Goal: Information Seeking & Learning: Learn about a topic

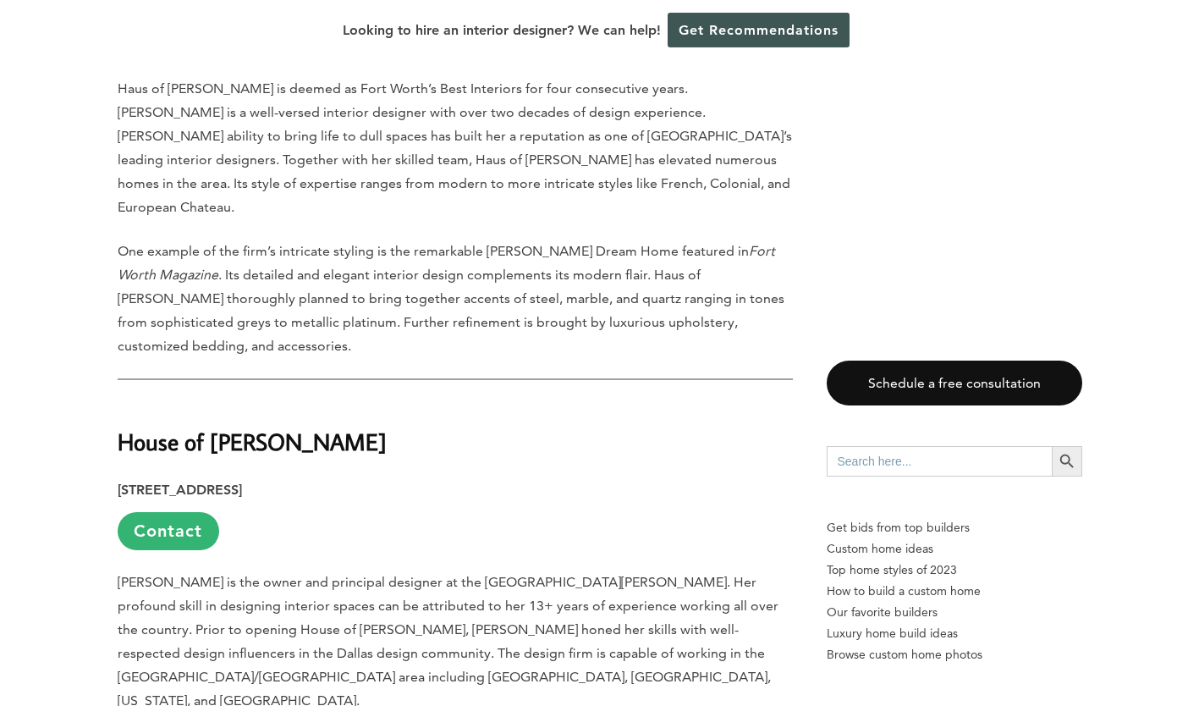
scroll to position [2928, 0]
click at [140, 425] on strong "House of [PERSON_NAME]" at bounding box center [252, 440] width 269 height 30
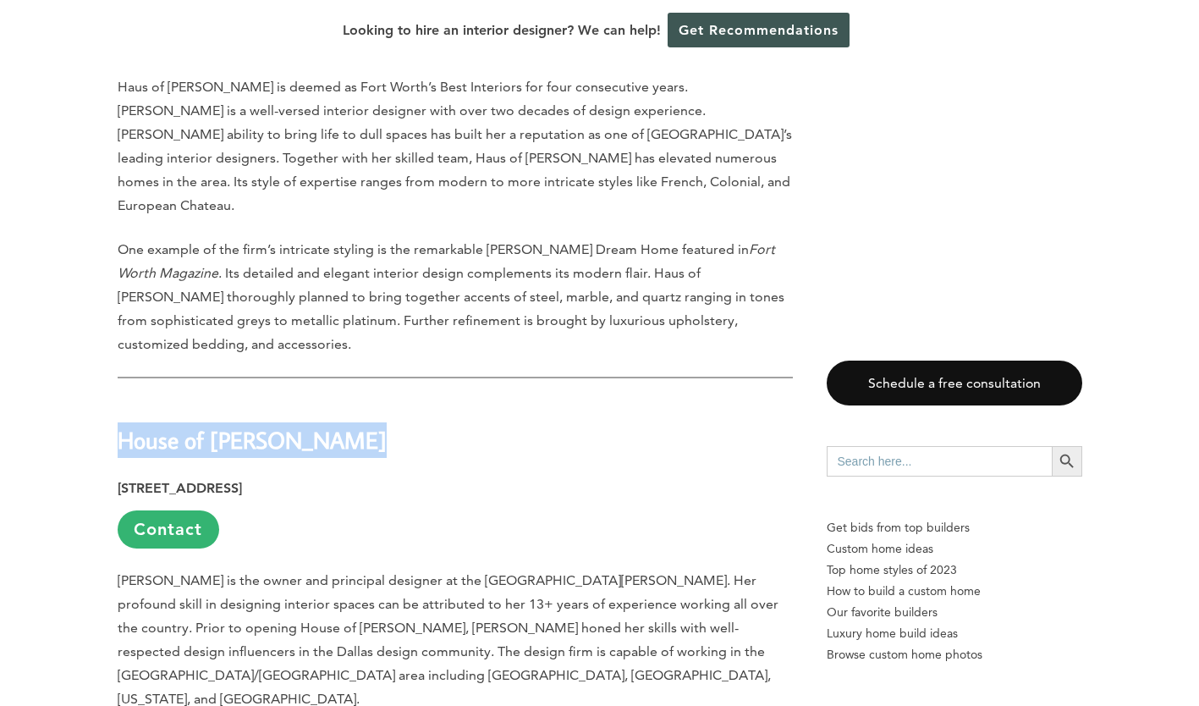
click at [140, 425] on strong "House of [PERSON_NAME]" at bounding box center [252, 440] width 269 height 30
copy div "House of [PERSON_NAME]"
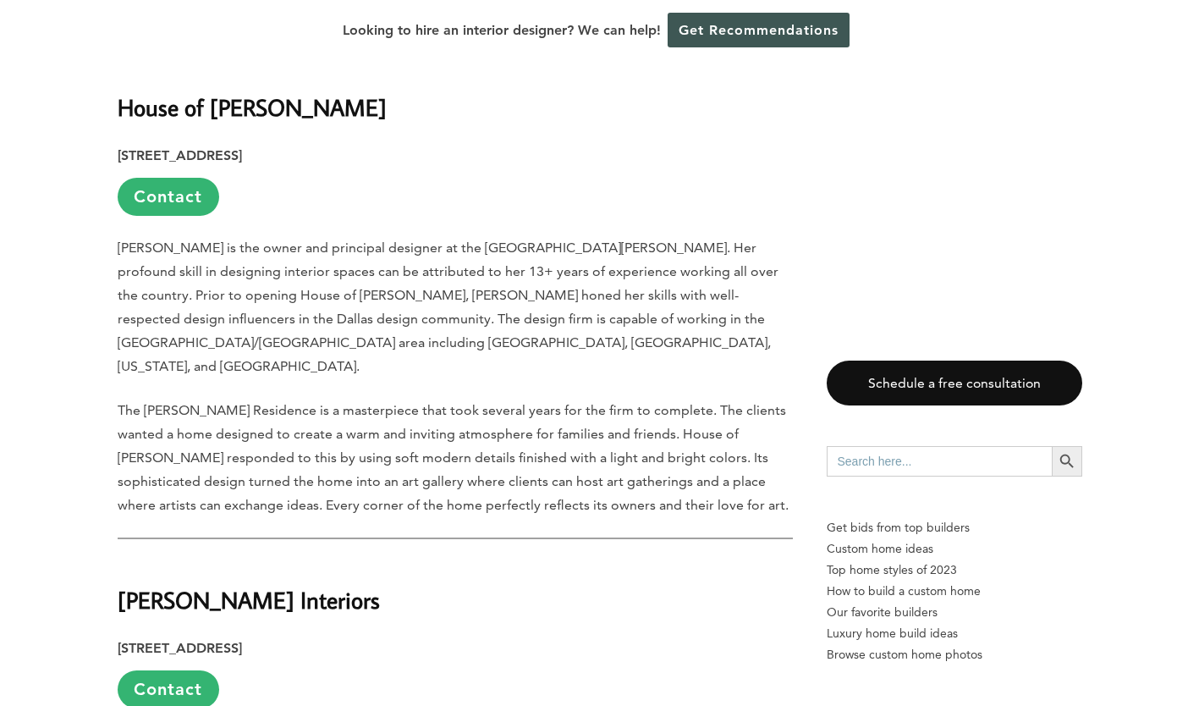
click at [622, 399] on p "The [PERSON_NAME] Residence is a masterpiece that took several years for the fi…" at bounding box center [455, 458] width 675 height 118
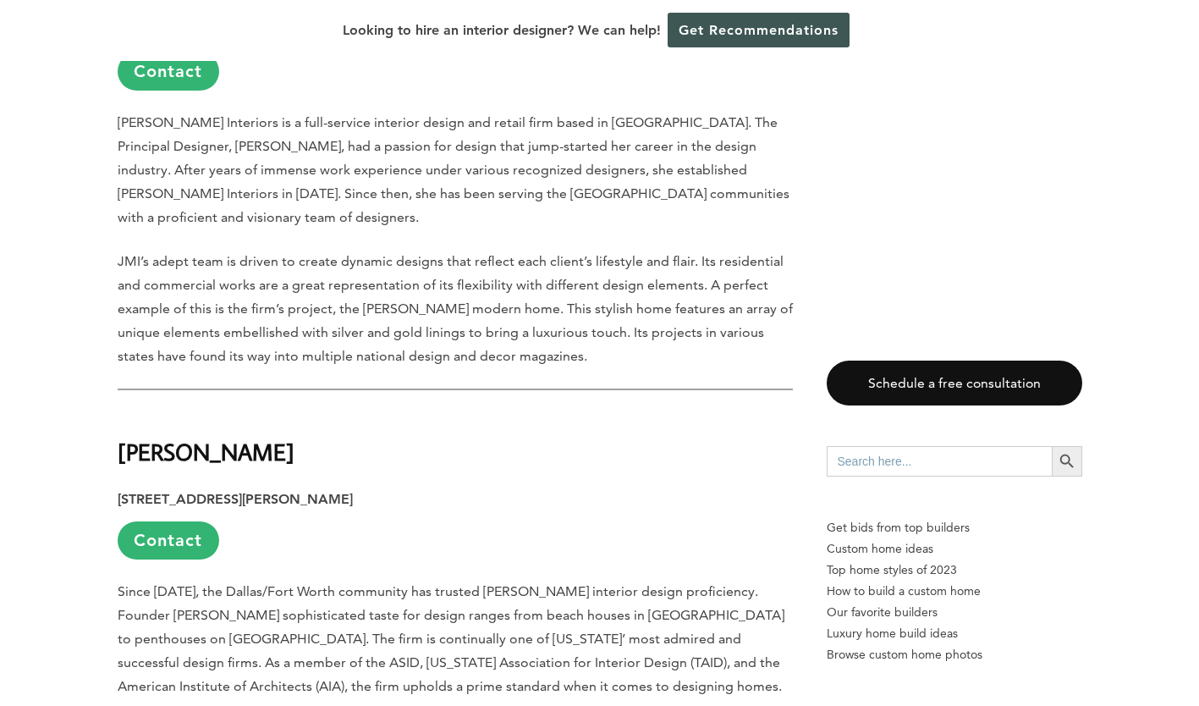
scroll to position [3883, 0]
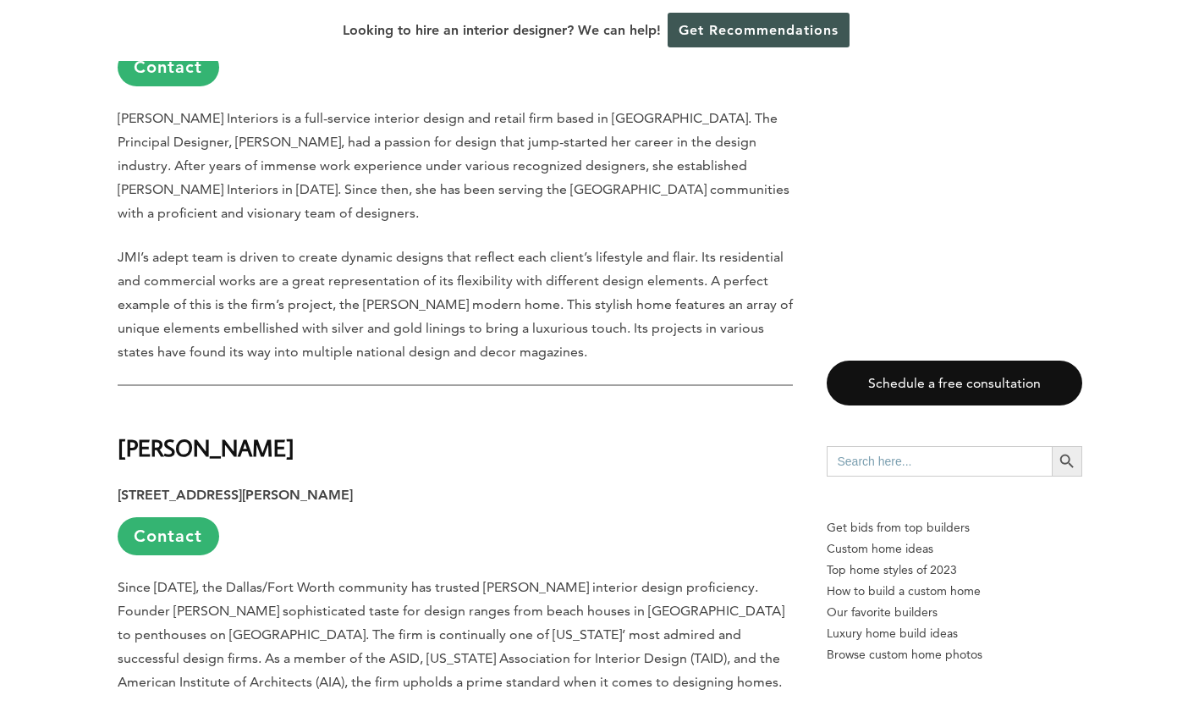
click at [215, 433] on strong "[PERSON_NAME]" at bounding box center [206, 448] width 177 height 30
copy div "[PERSON_NAME]"
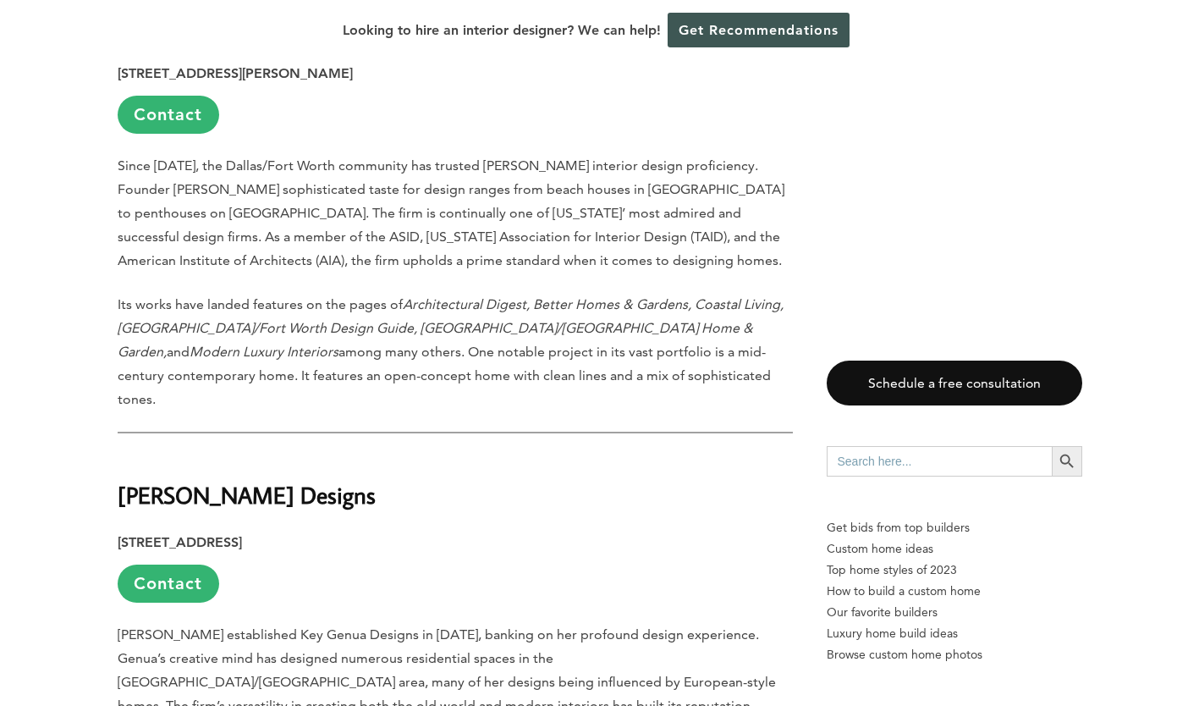
scroll to position [4384, 0]
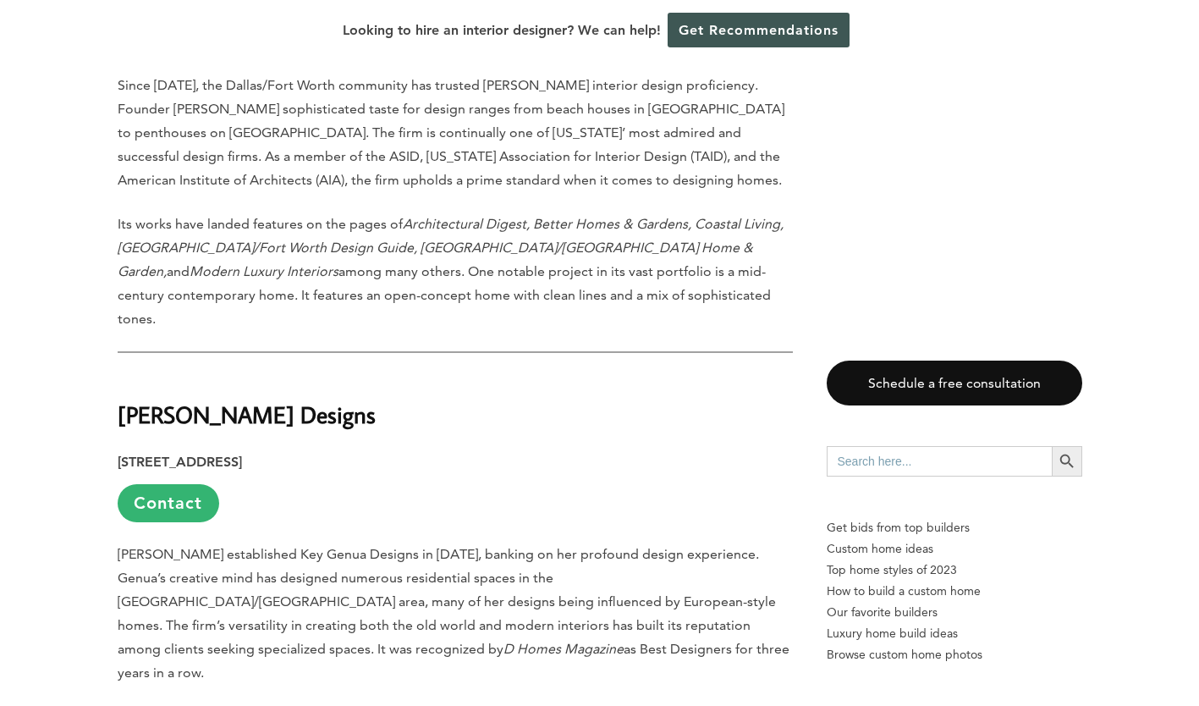
click at [197, 400] on strong "[PERSON_NAME] Designs" at bounding box center [247, 415] width 258 height 30
copy div "[PERSON_NAME] Designs"
click at [549, 373] on h2 "[PERSON_NAME] Designs" at bounding box center [455, 402] width 675 height 58
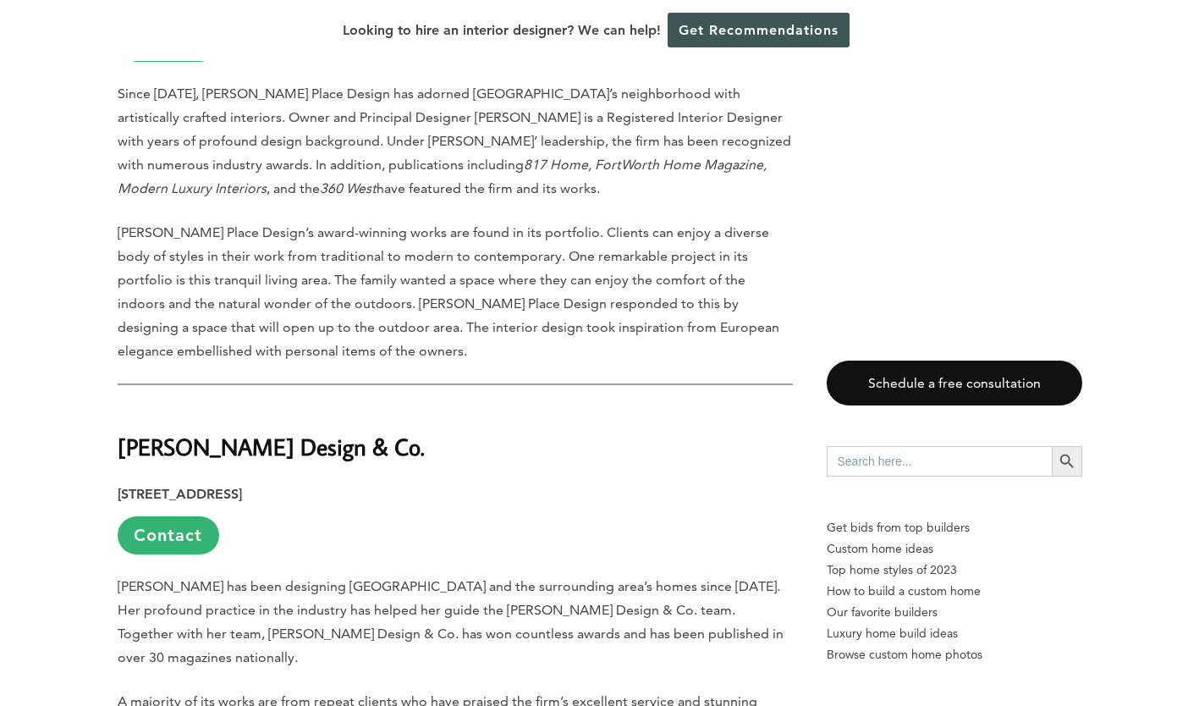
scroll to position [5851, 0]
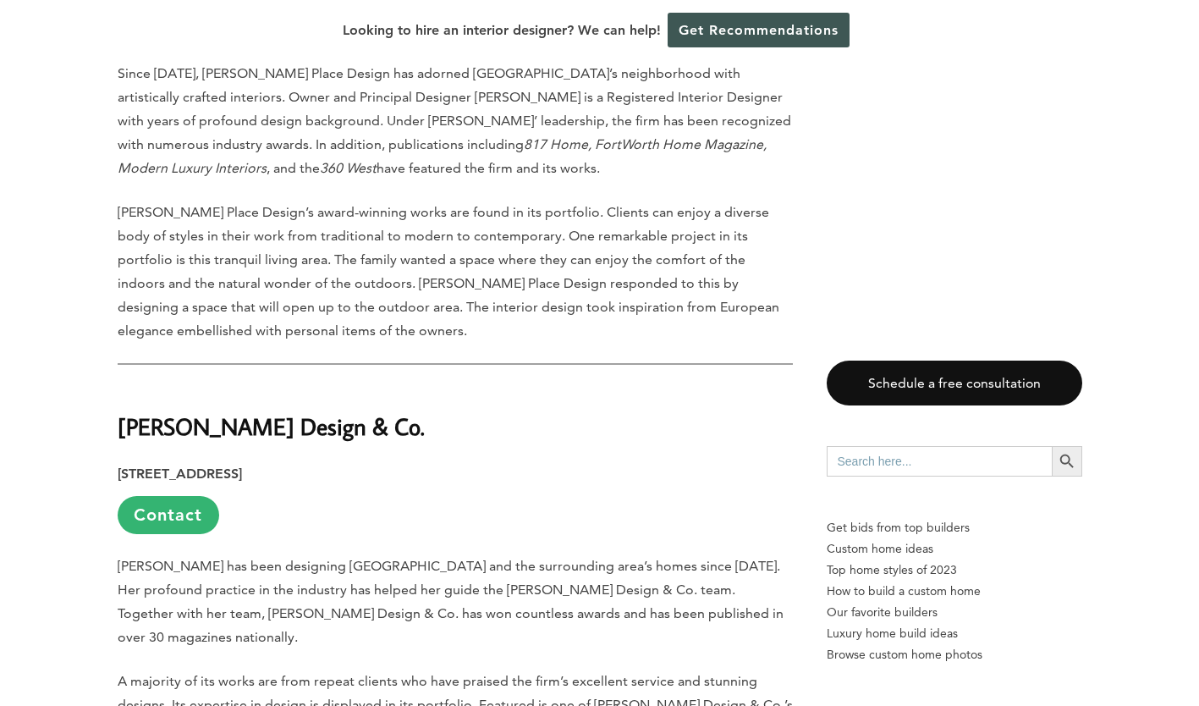
click at [169, 411] on strong "[PERSON_NAME] Design & Co." at bounding box center [271, 426] width 307 height 30
copy div "[PERSON_NAME] Design & Co."
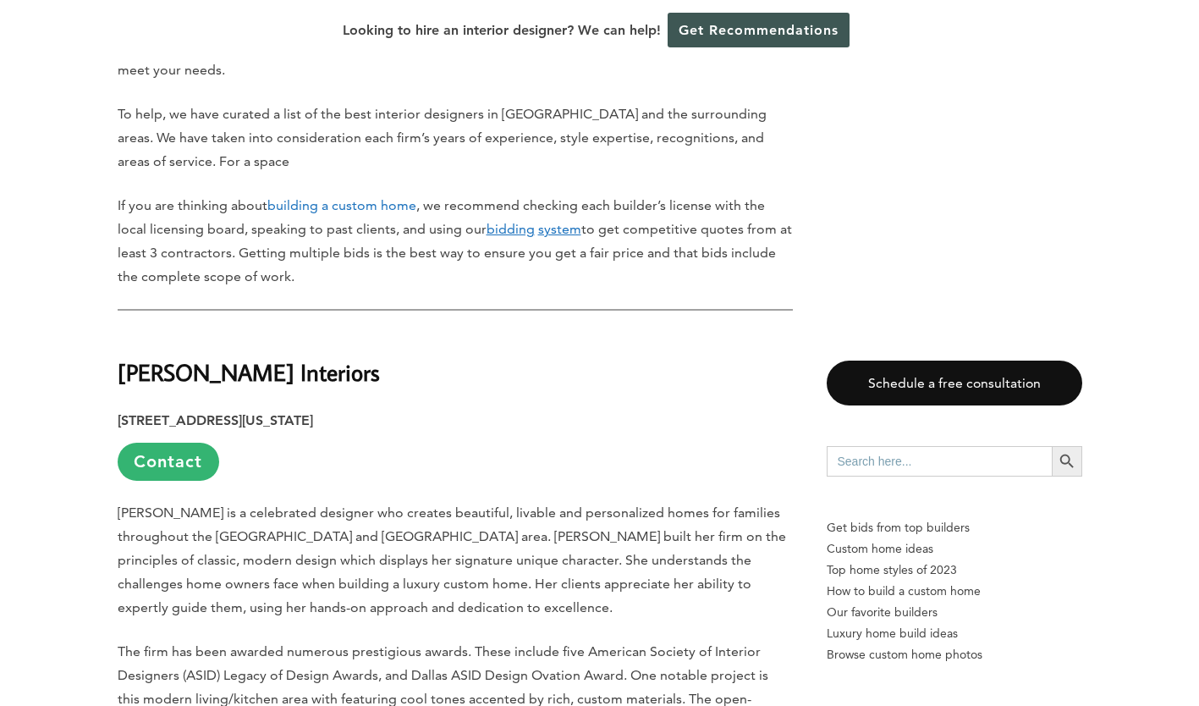
scroll to position [1048, 0]
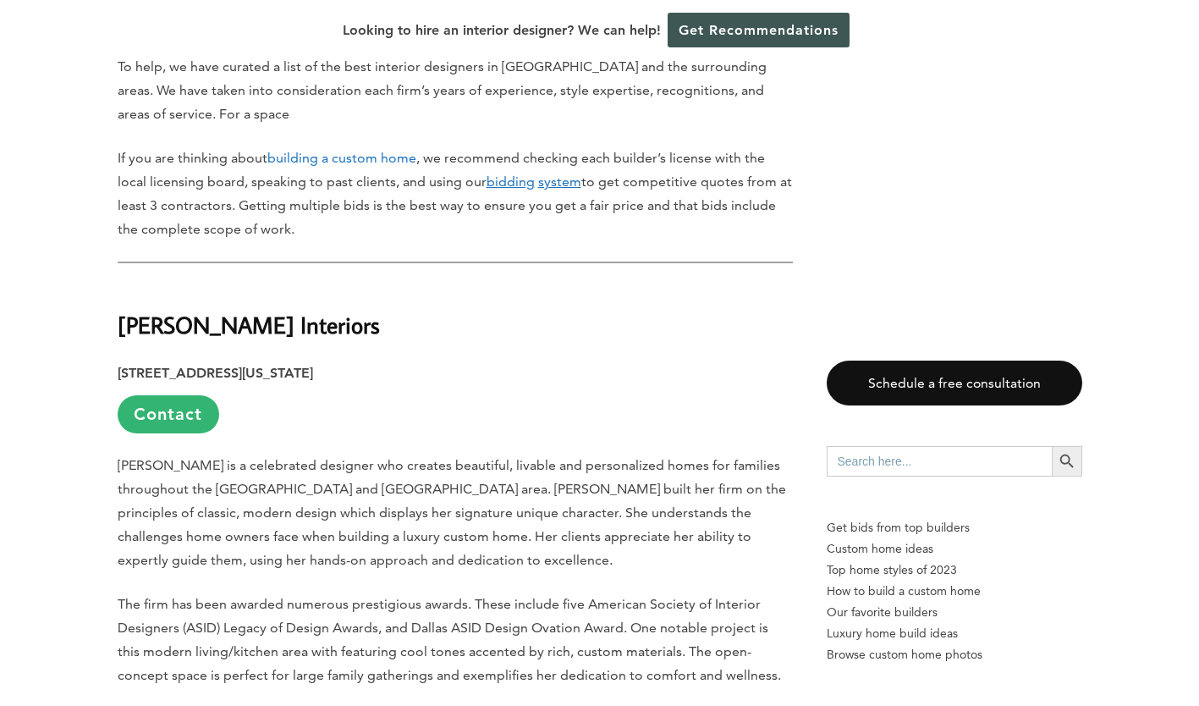
click at [207, 310] on strong "[PERSON_NAME] Interiors" at bounding box center [249, 325] width 262 height 30
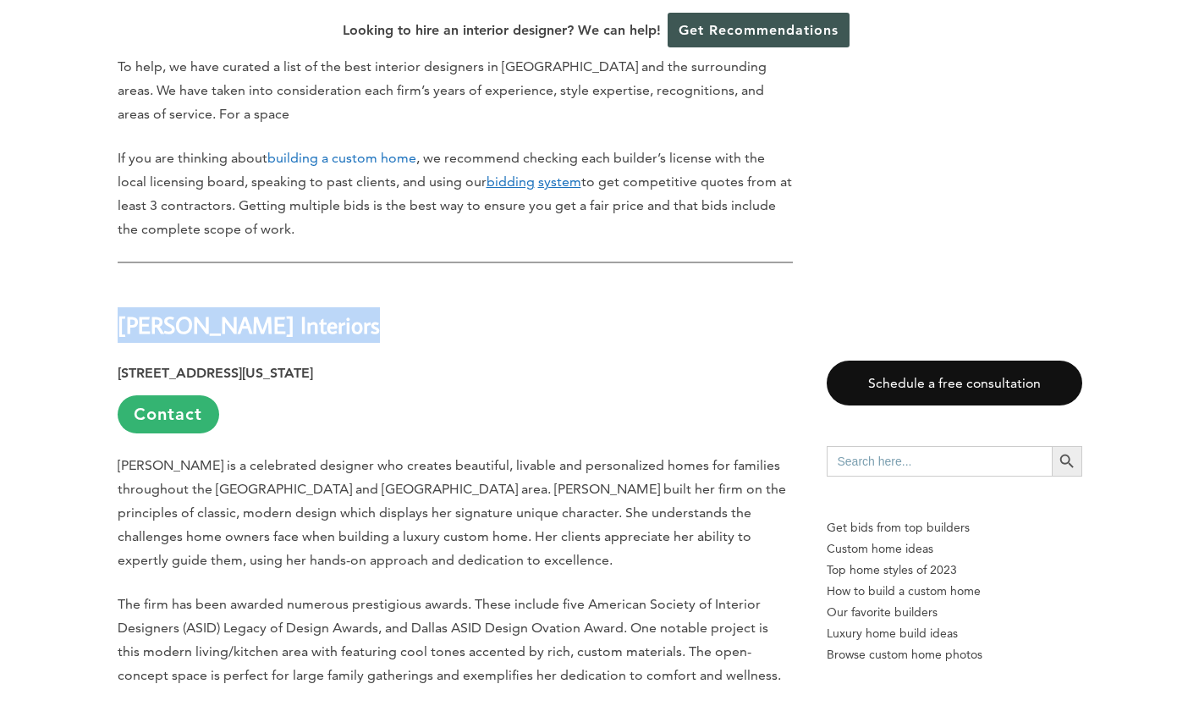
click at [207, 310] on strong "[PERSON_NAME] Interiors" at bounding box center [249, 325] width 262 height 30
click at [238, 310] on strong "[PERSON_NAME] Interiors" at bounding box center [249, 325] width 262 height 30
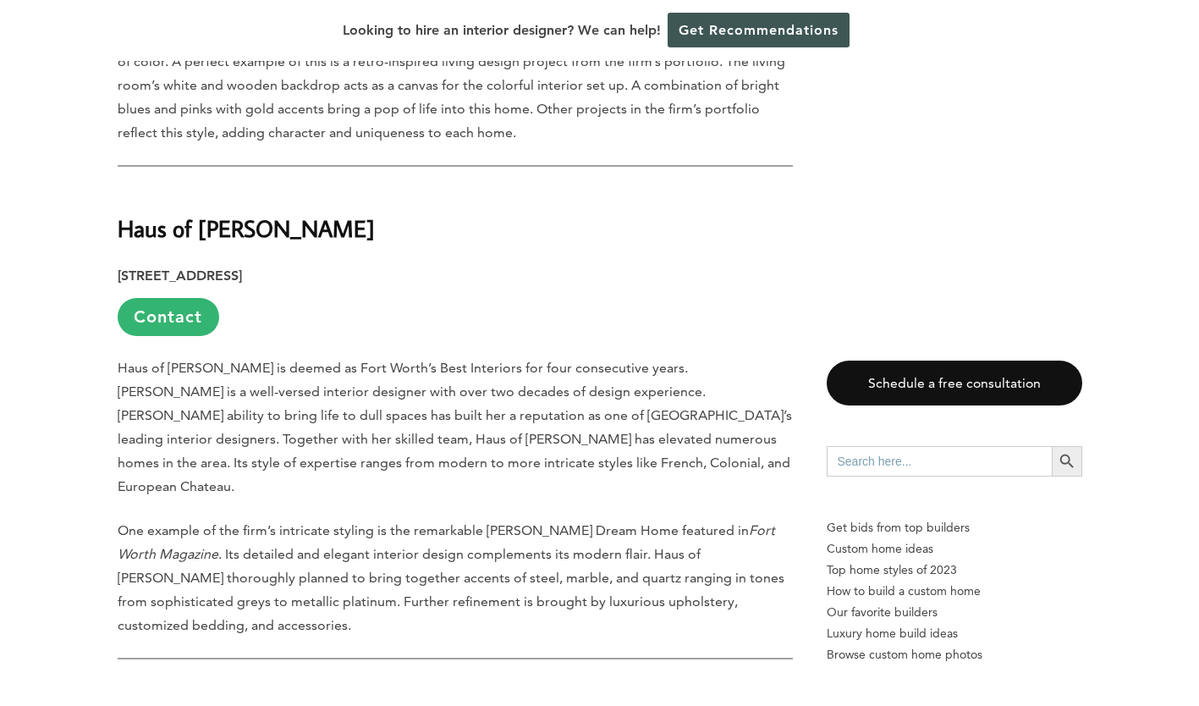
scroll to position [2649, 0]
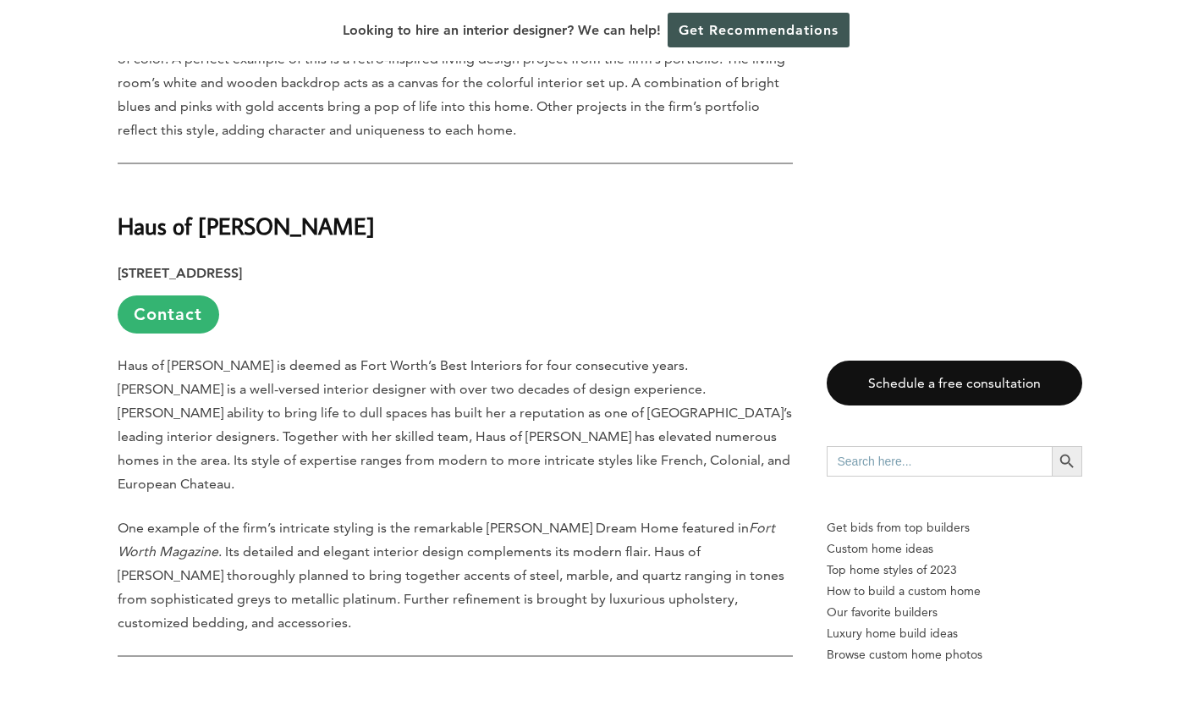
click at [239, 211] on strong "Haus of [PERSON_NAME]" at bounding box center [246, 226] width 257 height 30
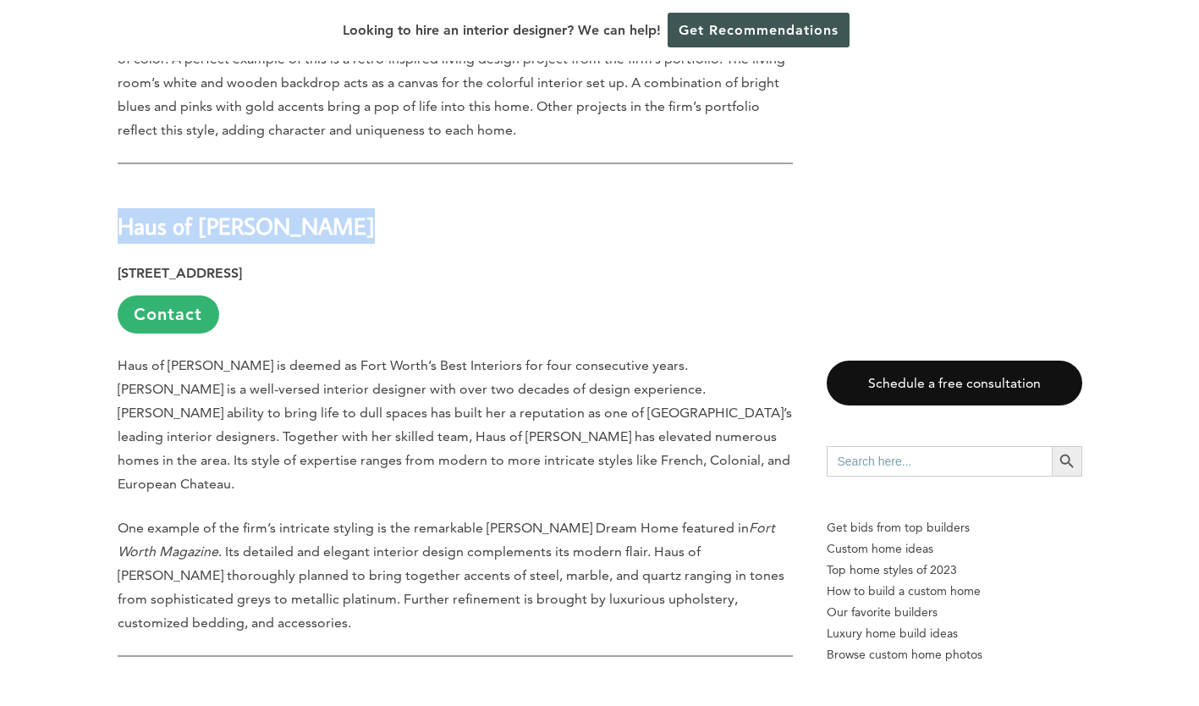
click at [239, 211] on strong "Haus of [PERSON_NAME]" at bounding box center [246, 226] width 257 height 30
copy div "Haus of [PERSON_NAME]"
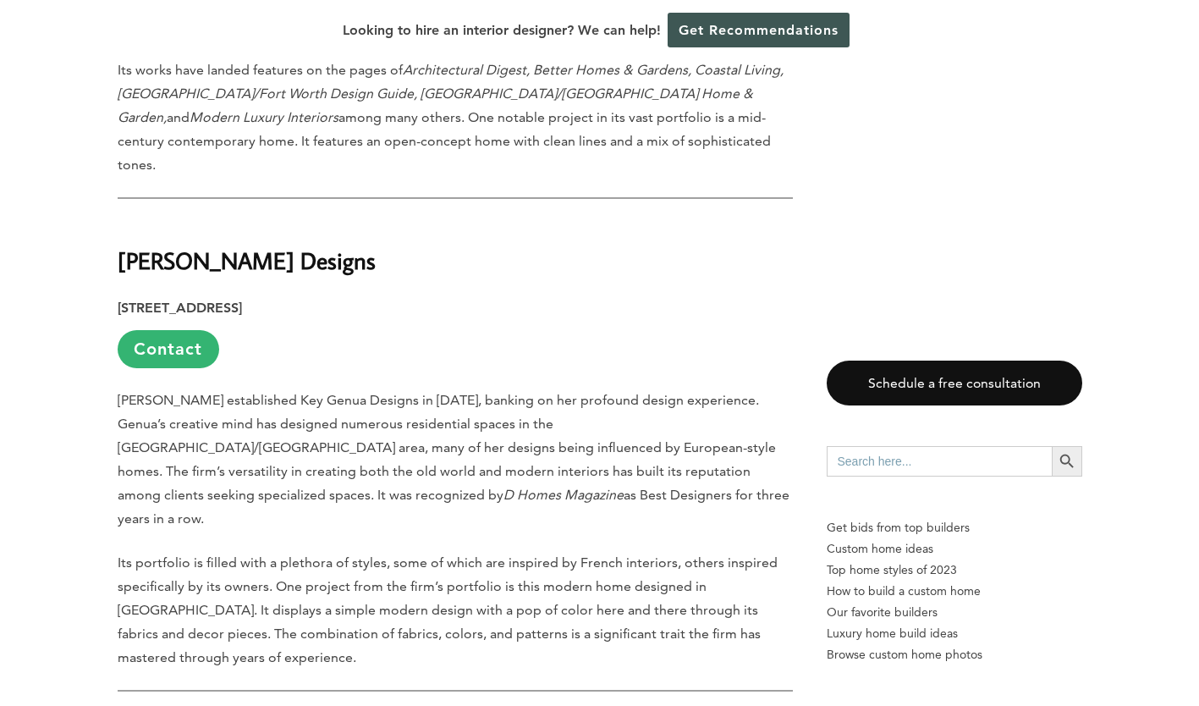
scroll to position [4601, 0]
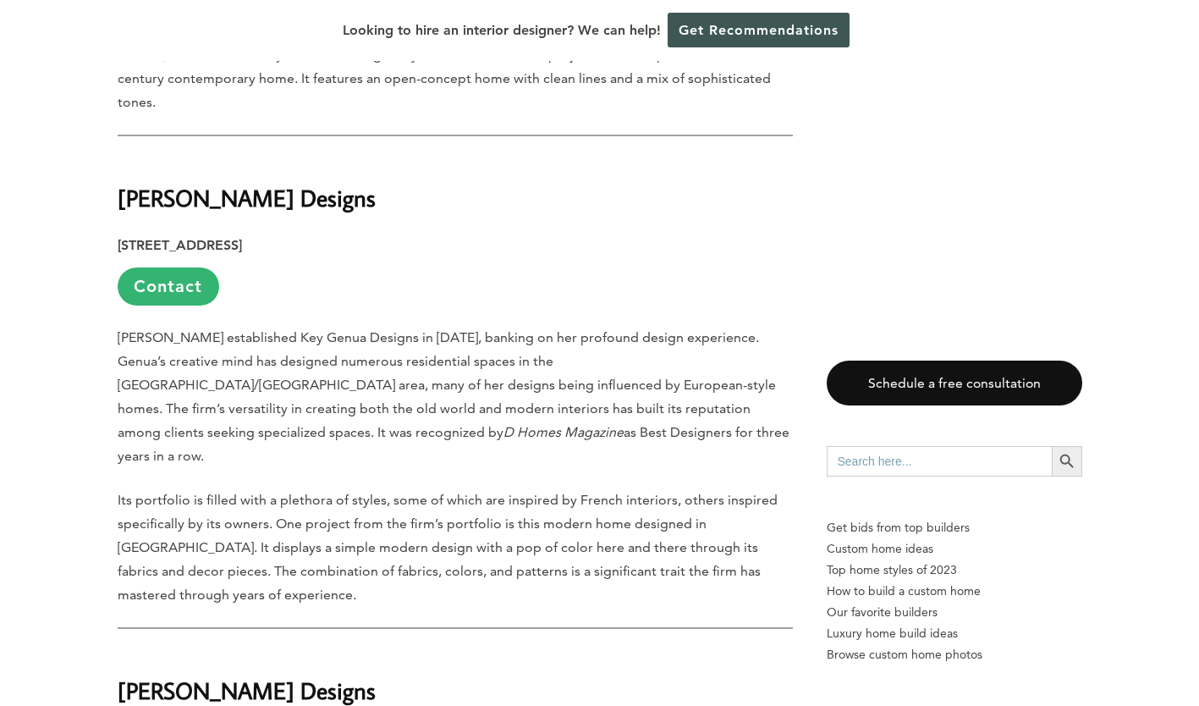
click at [166, 675] on strong "[PERSON_NAME] Designs" at bounding box center [247, 690] width 258 height 30
copy div "[PERSON_NAME] Designs"
click at [461, 326] on p "[PERSON_NAME] established Key Genua Designs in [DATE], banking on her profound …" at bounding box center [455, 397] width 675 height 142
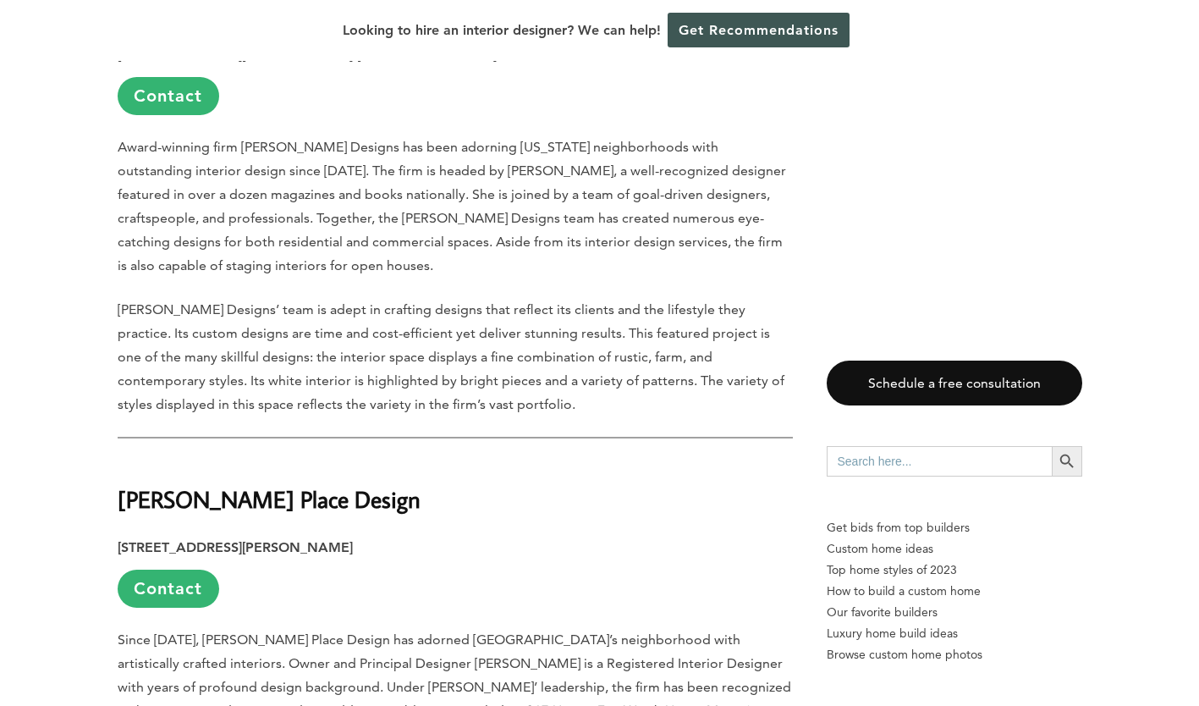
scroll to position [5331, 0]
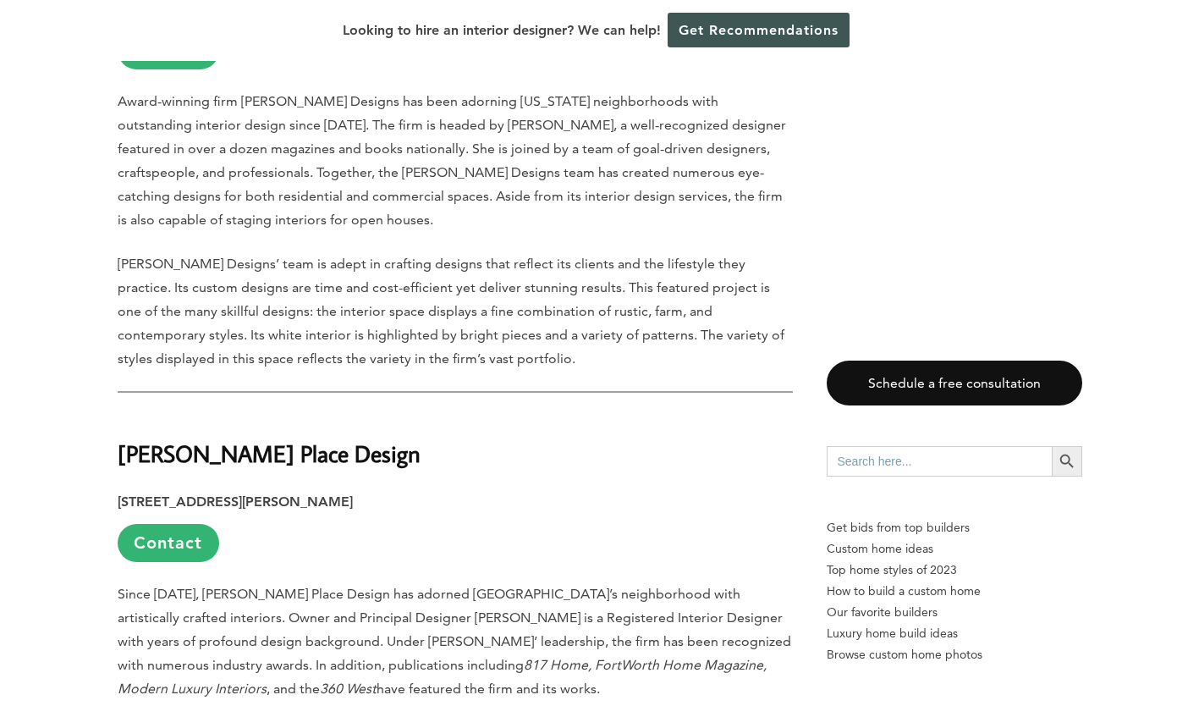
click at [207, 438] on strong "[PERSON_NAME] Place Design" at bounding box center [269, 453] width 303 height 30
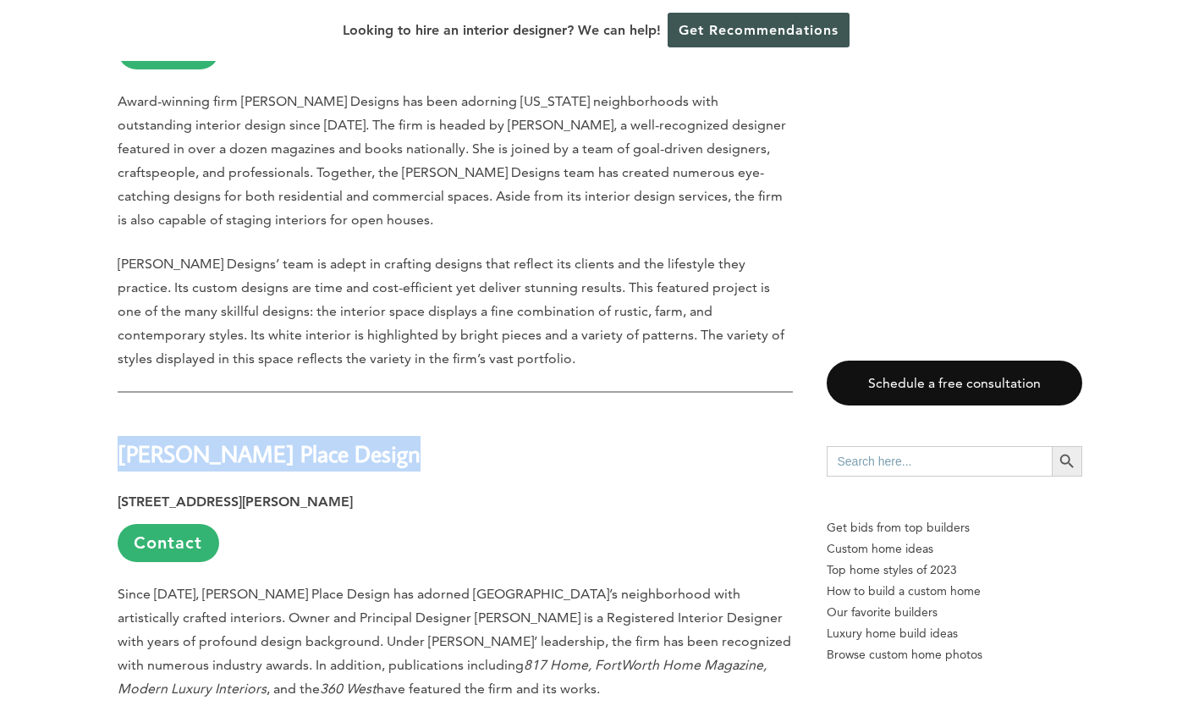
click at [207, 438] on strong "[PERSON_NAME] Place Design" at bounding box center [269, 453] width 303 height 30
copy div "[PERSON_NAME] Place Design"
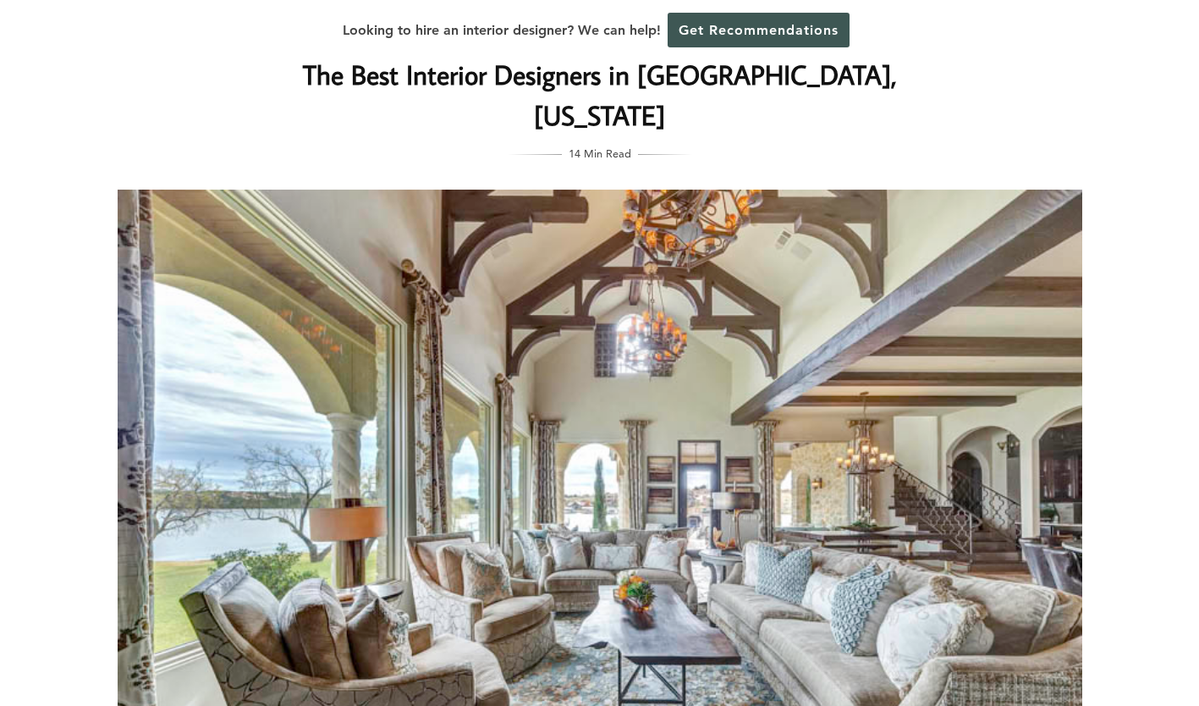
scroll to position [0, 0]
